Goal: Task Accomplishment & Management: Use online tool/utility

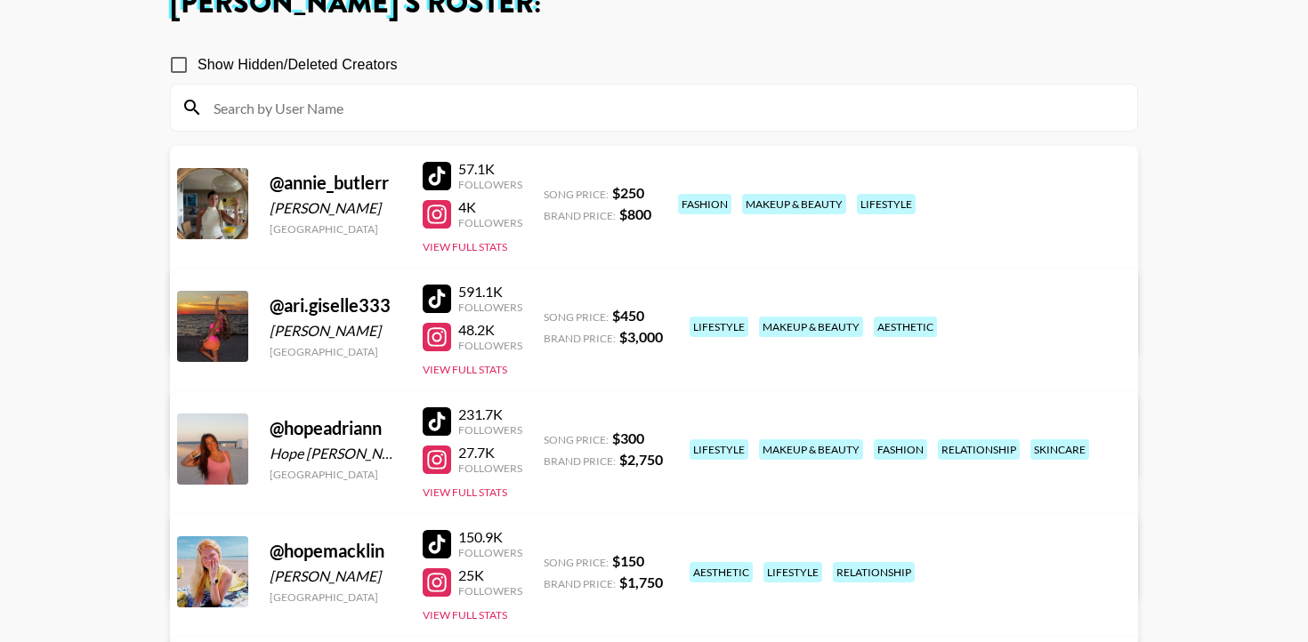
scroll to position [170, 0]
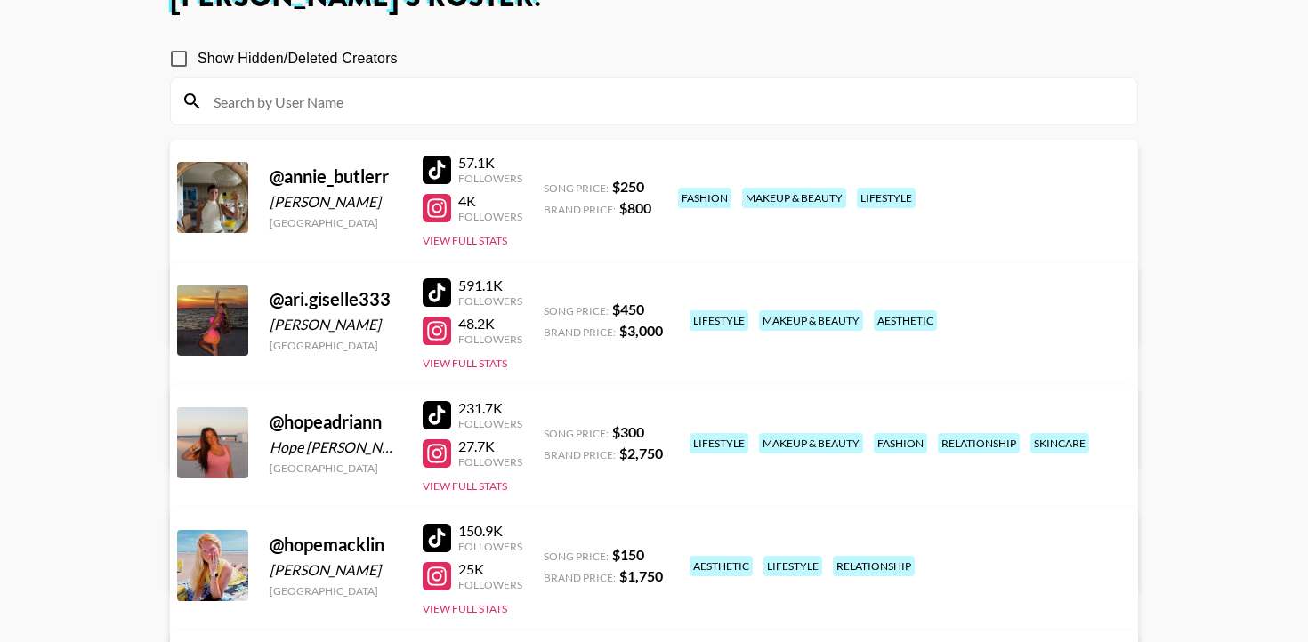
click at [432, 401] on div at bounding box center [437, 415] width 28 height 28
click at [439, 440] on div at bounding box center [437, 454] width 28 height 28
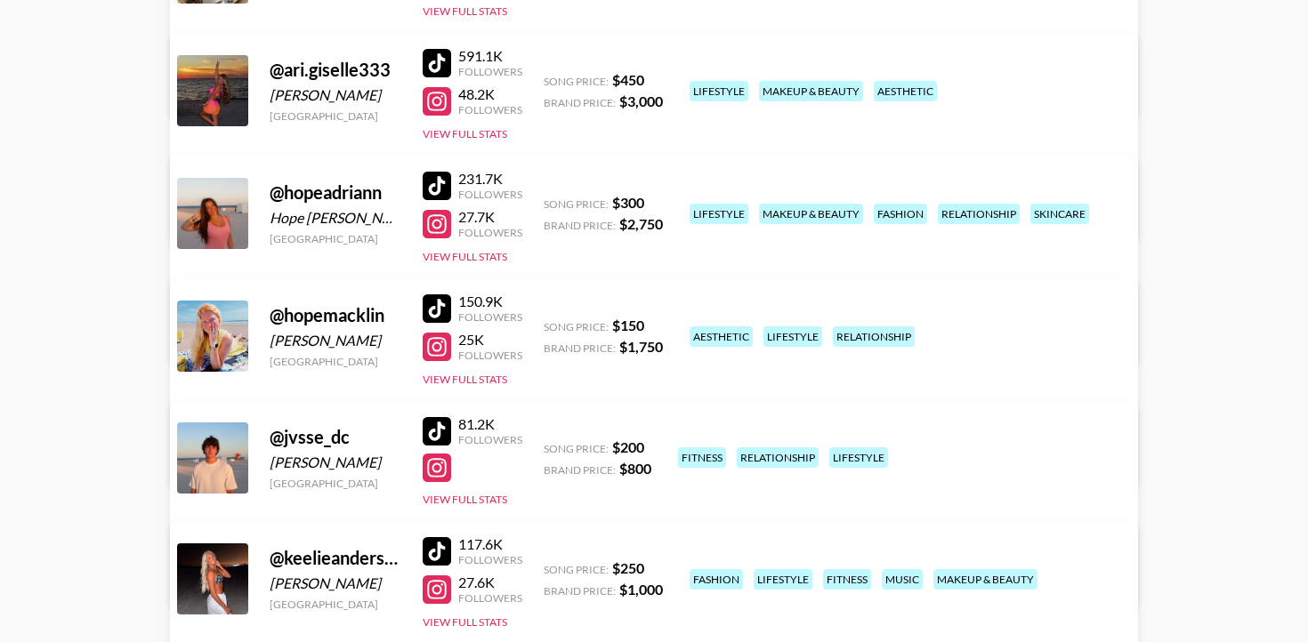
scroll to position [0, 0]
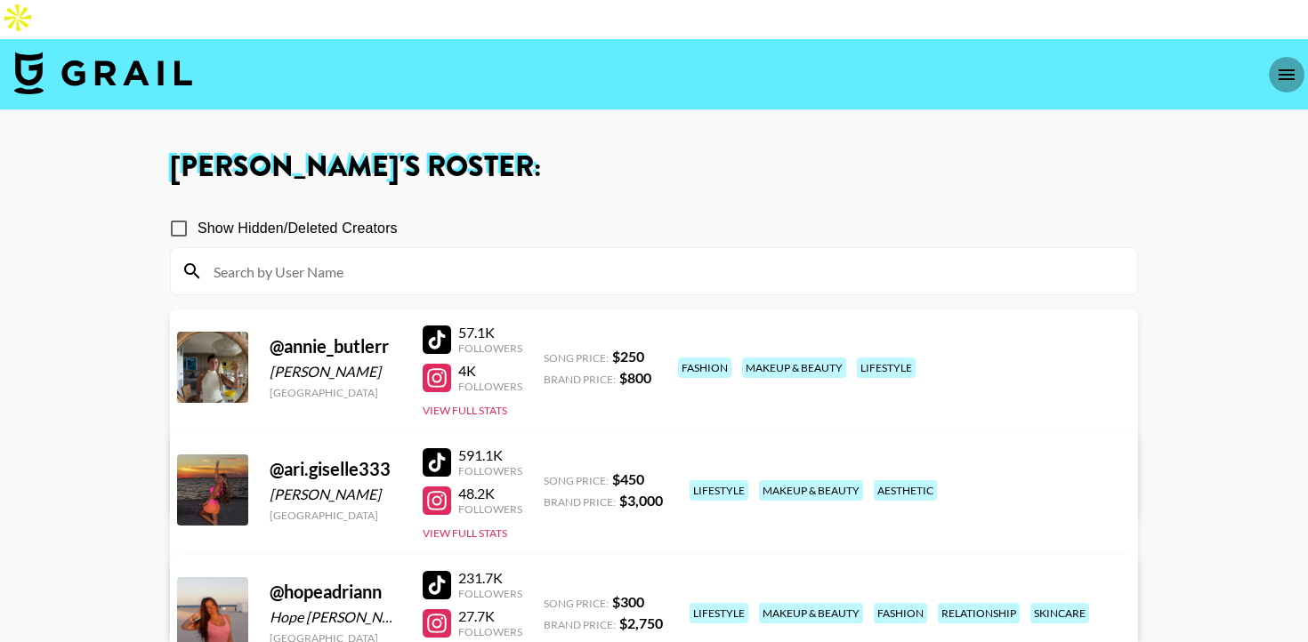
click at [1286, 69] on icon "open drawer" at bounding box center [1287, 74] width 16 height 11
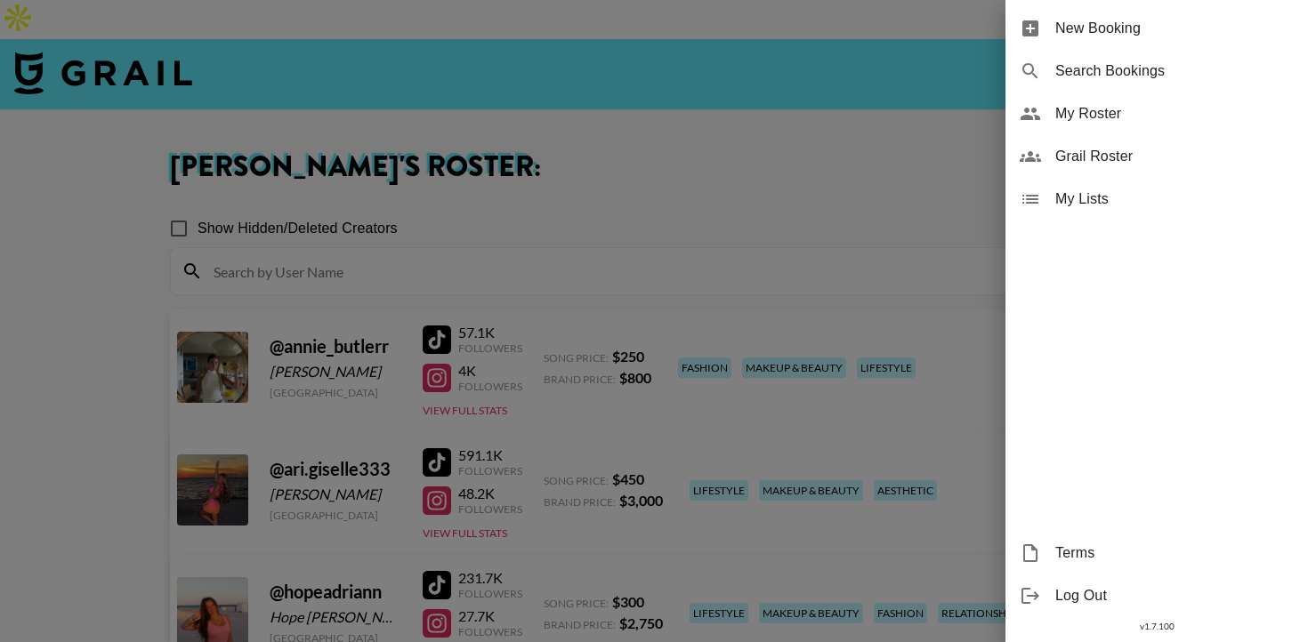
click at [819, 164] on div at bounding box center [654, 321] width 1308 height 642
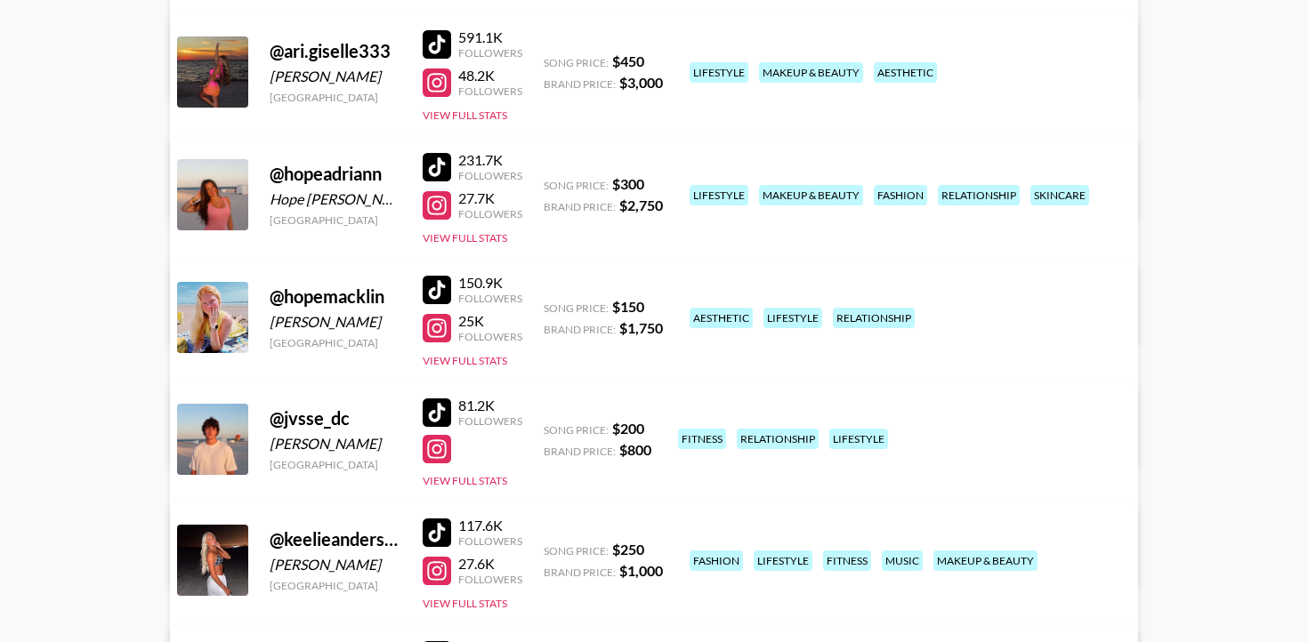
scroll to position [502, 0]
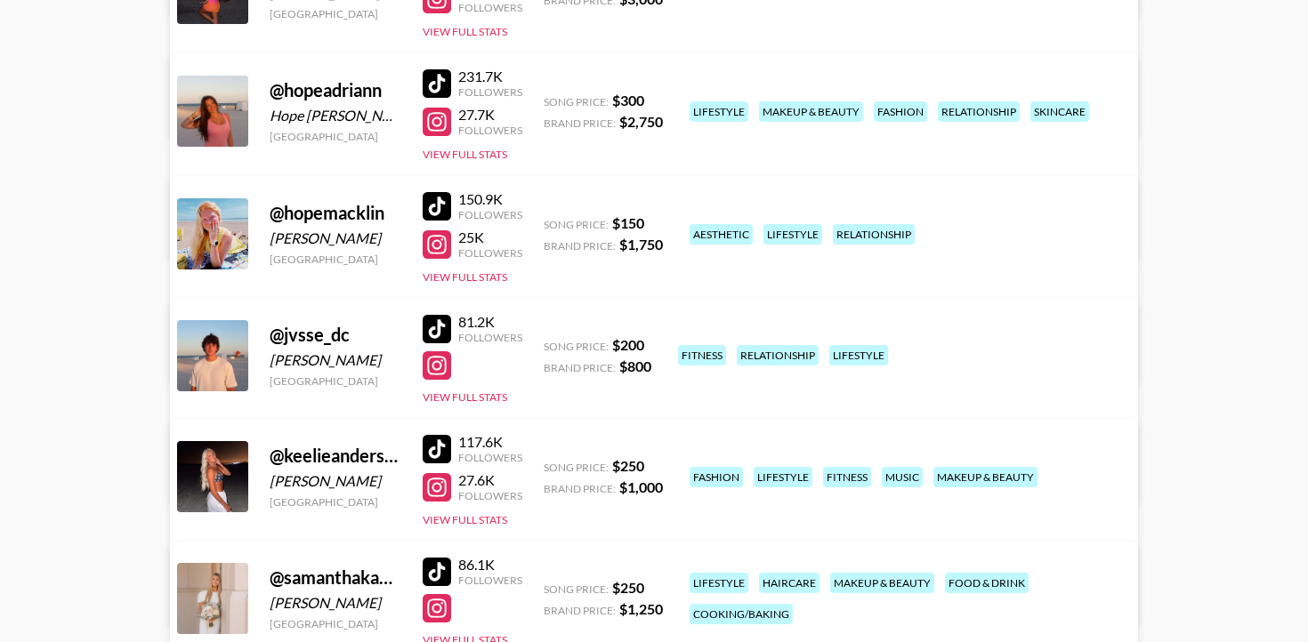
click at [435, 558] on div at bounding box center [437, 572] width 28 height 28
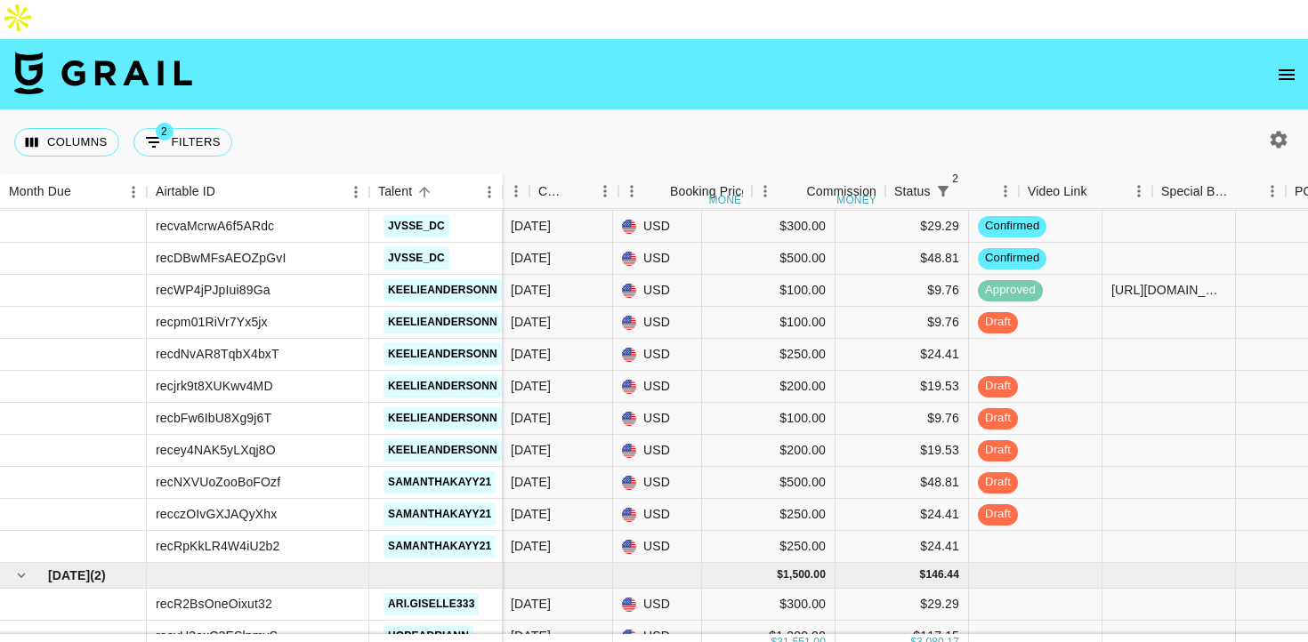
scroll to position [1991, 485]
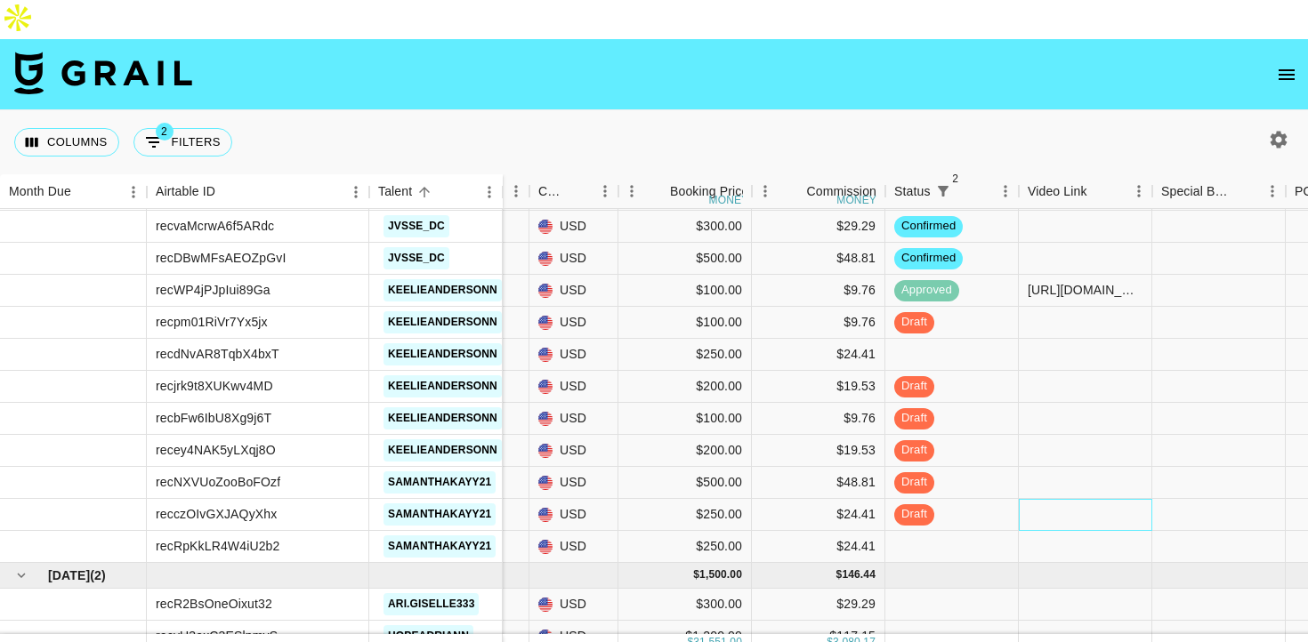
click at [1055, 499] on div at bounding box center [1085, 515] width 133 height 32
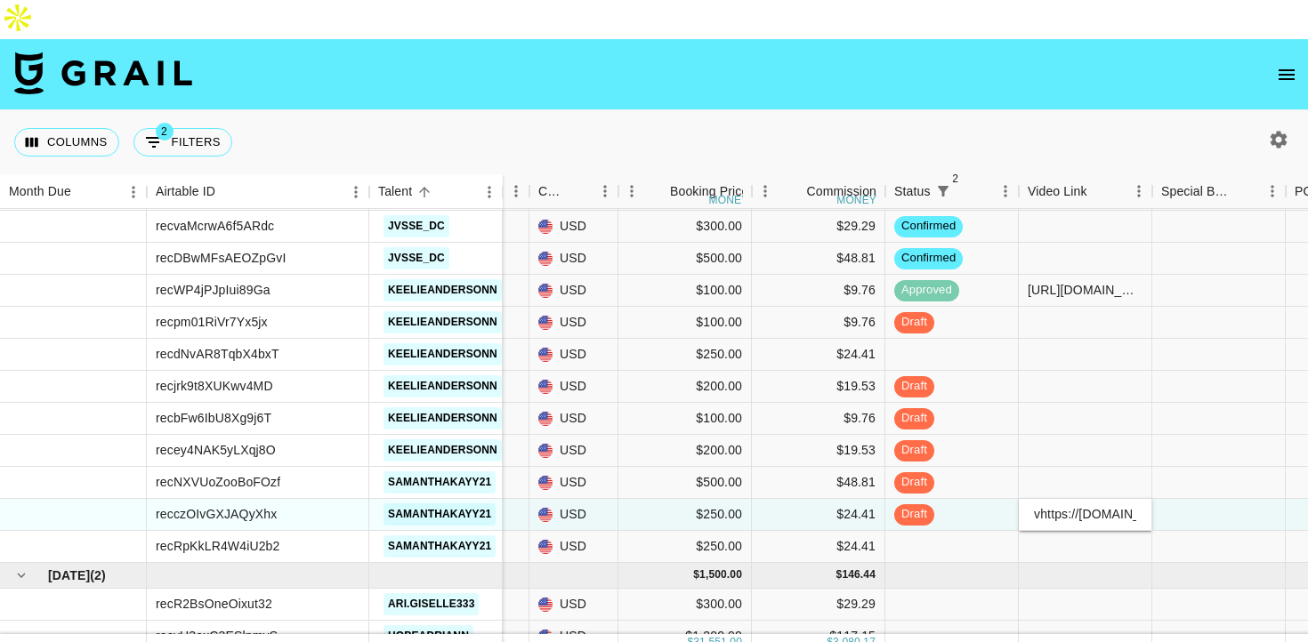
scroll to position [0, 732]
type input "vhttps://[DOMAIN_NAME][URL]"
click at [1176, 499] on div at bounding box center [1218, 515] width 133 height 32
click at [1032, 505] on div "vhttps://www.tiktok.com/@samanthakayy21/photo/7548130271061658894?is_from_webap…" at bounding box center [1085, 514] width 115 height 18
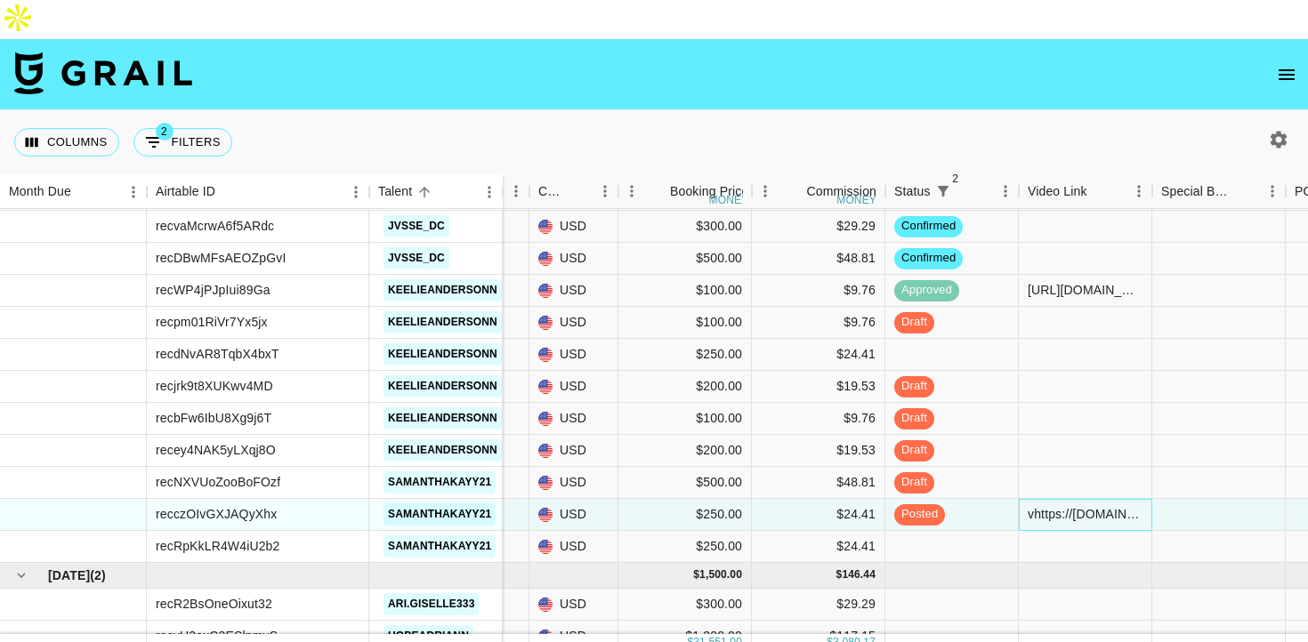
click at [1034, 505] on div "vhttps://www.tiktok.com/@samanthakayy21/photo/7548130271061658894?is_from_webap…" at bounding box center [1085, 514] width 115 height 18
click at [1034, 507] on input "vhttps://www.tiktok.com/@samanthakayy21/photo/7548130271061658894?is_from_webap…" at bounding box center [1085, 514] width 131 height 14
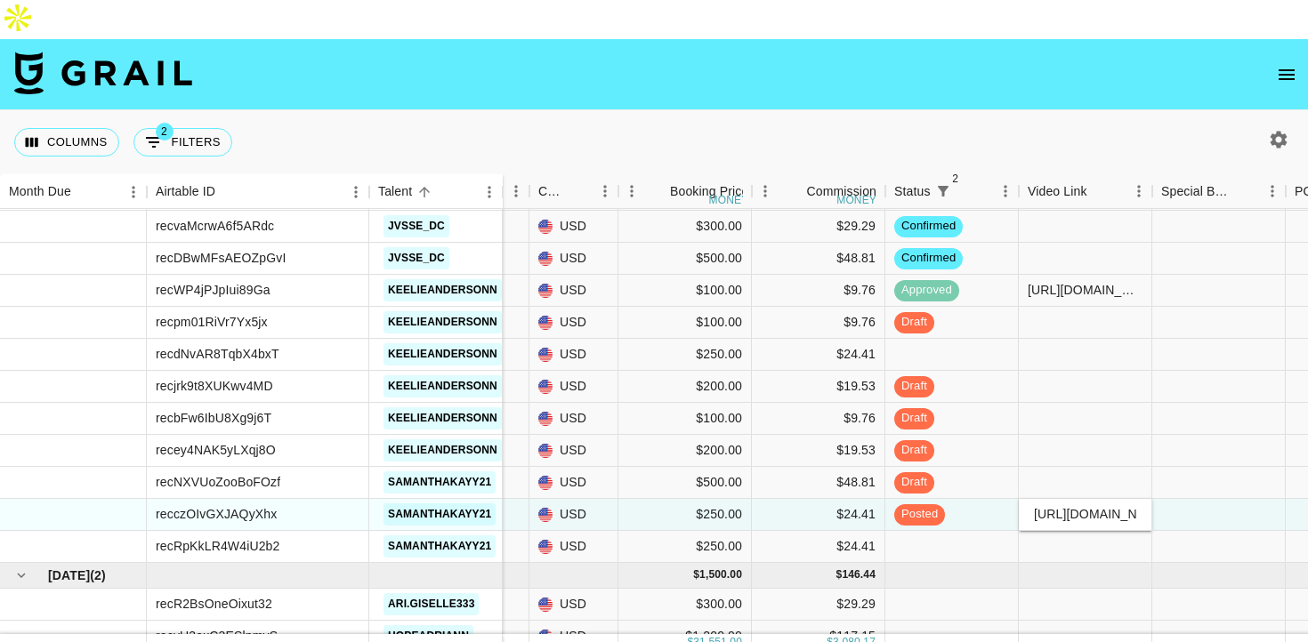
type input "https://www.tiktok.com/@samanthakayy21/photo/7548130271061658894?is_from_webapp…"
click at [1223, 499] on div at bounding box center [1218, 515] width 133 height 32
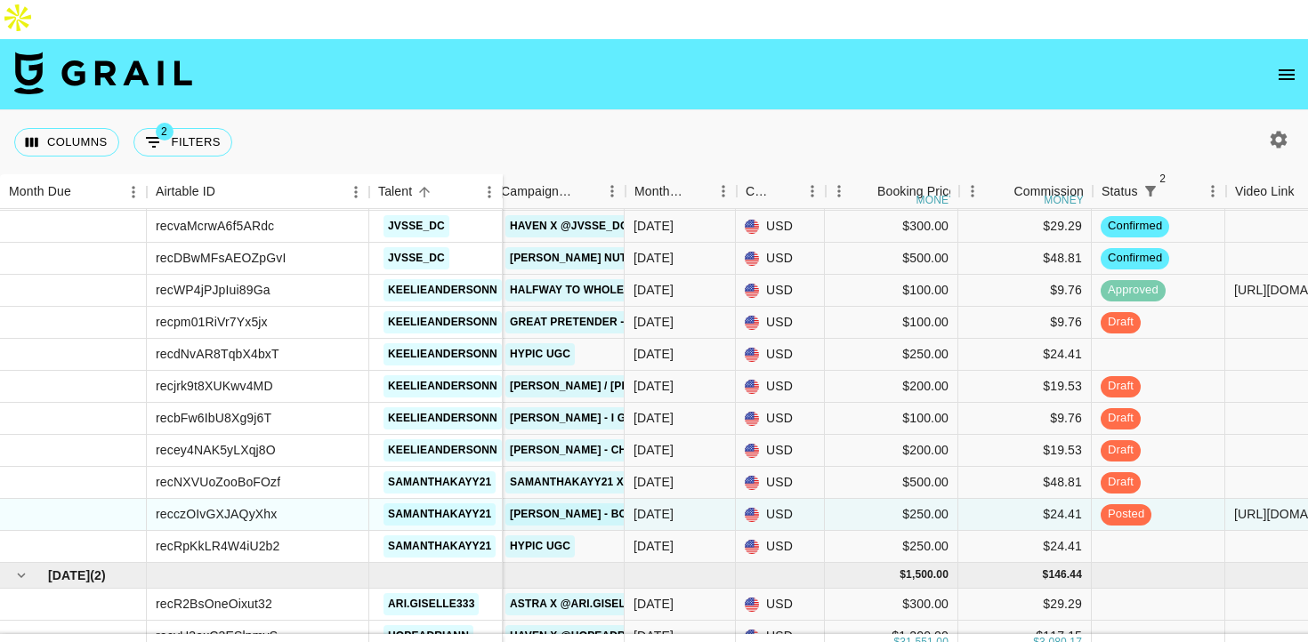
scroll to position [1991, 278]
